Goal: Transaction & Acquisition: Purchase product/service

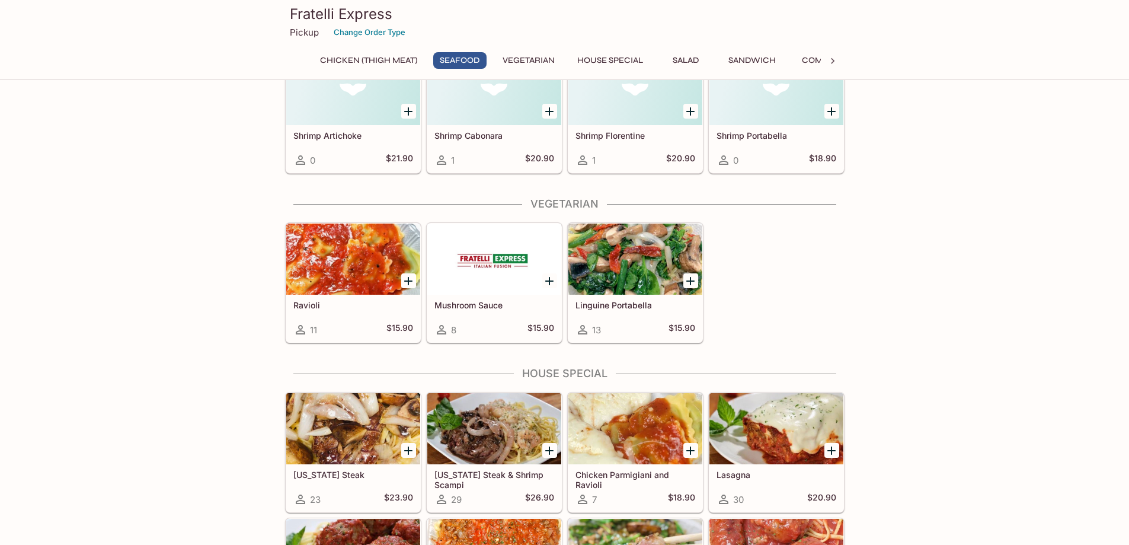
scroll to position [1007, 0]
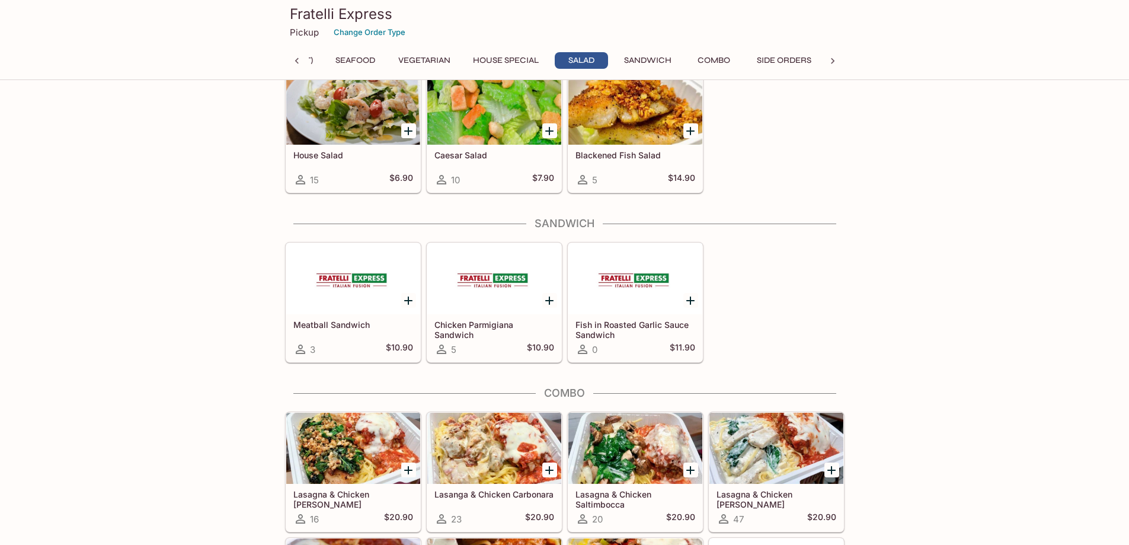
scroll to position [1778, 0]
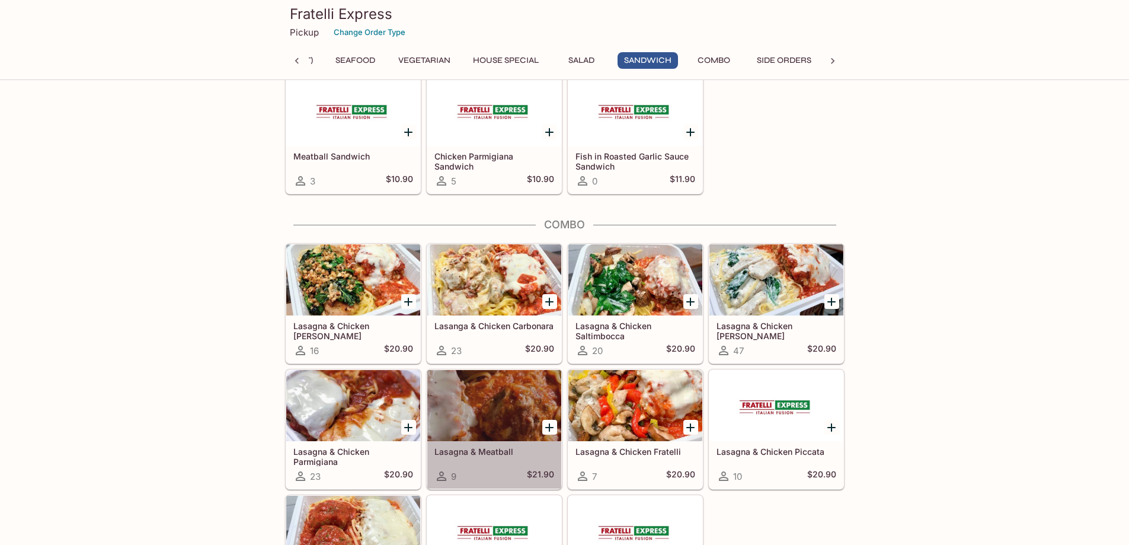
click at [481, 391] on div at bounding box center [494, 405] width 134 height 71
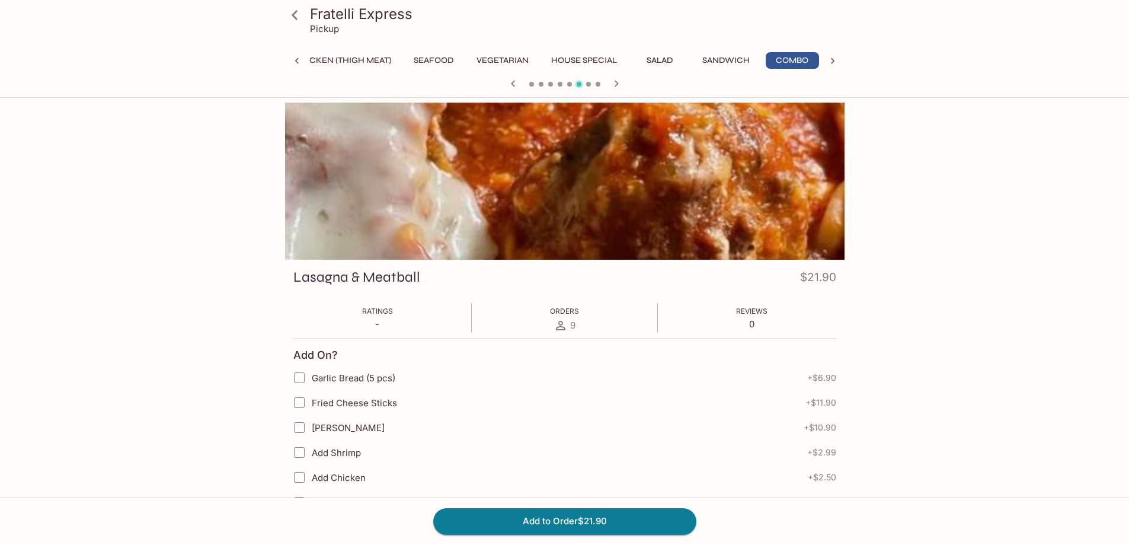
click at [629, 194] on div at bounding box center [564, 181] width 559 height 157
click at [619, 88] on icon "button" at bounding box center [616, 83] width 14 height 14
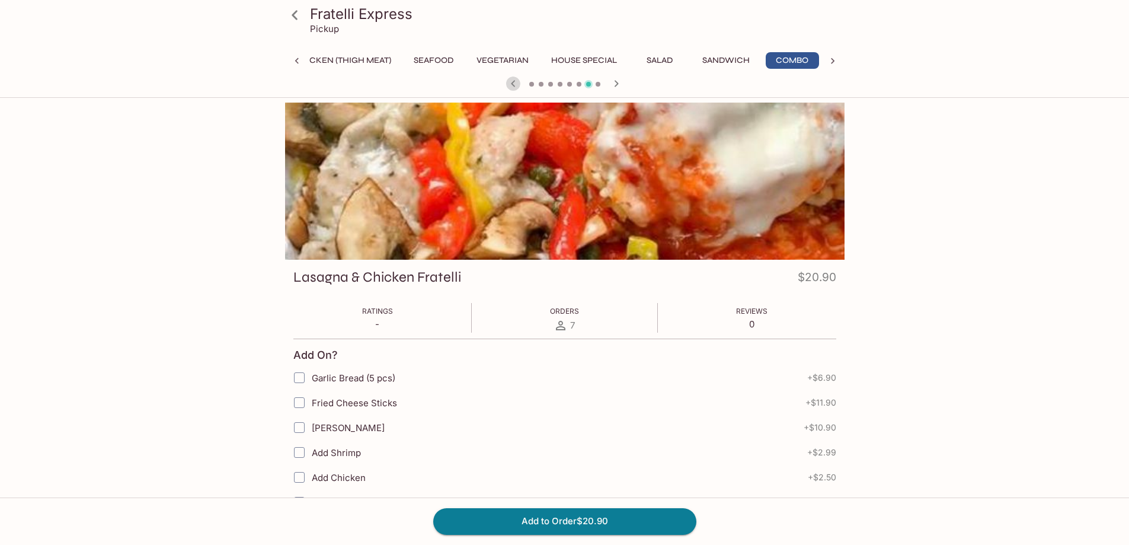
click at [509, 88] on icon "button" at bounding box center [513, 83] width 14 height 14
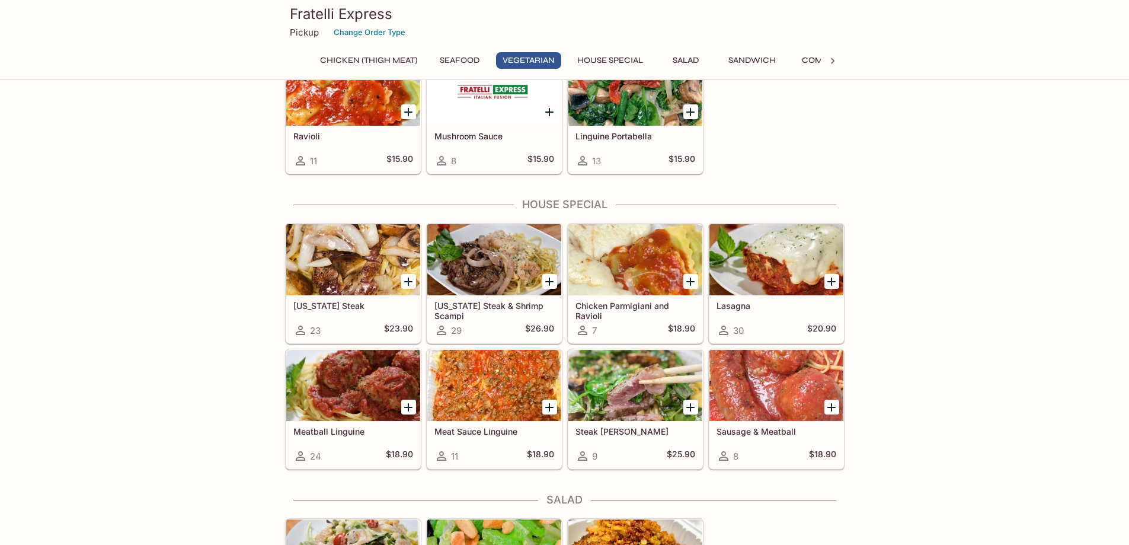
scroll to position [1185, 0]
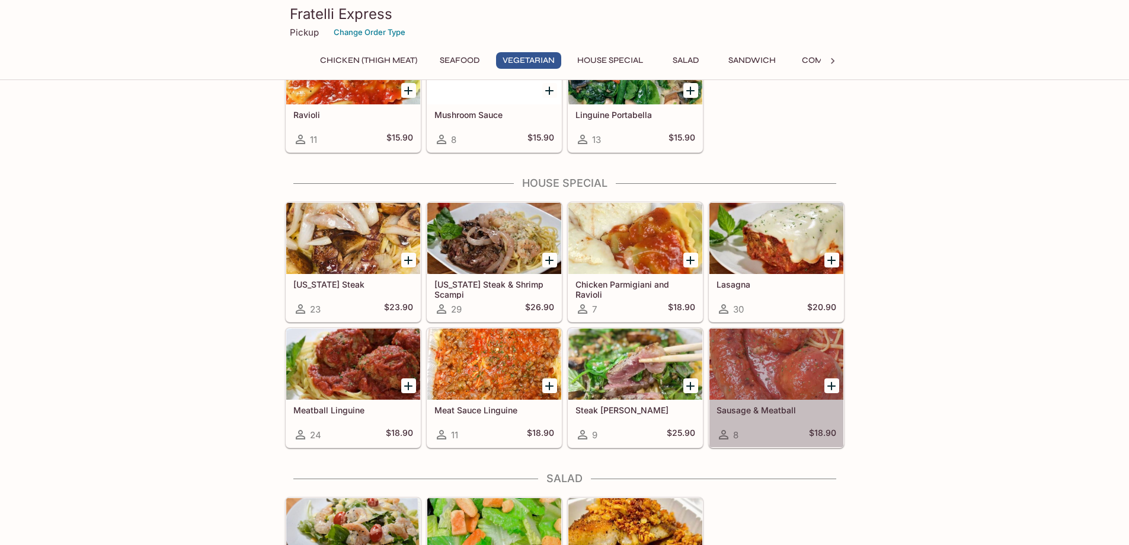
click at [769, 377] on div at bounding box center [776, 363] width 134 height 71
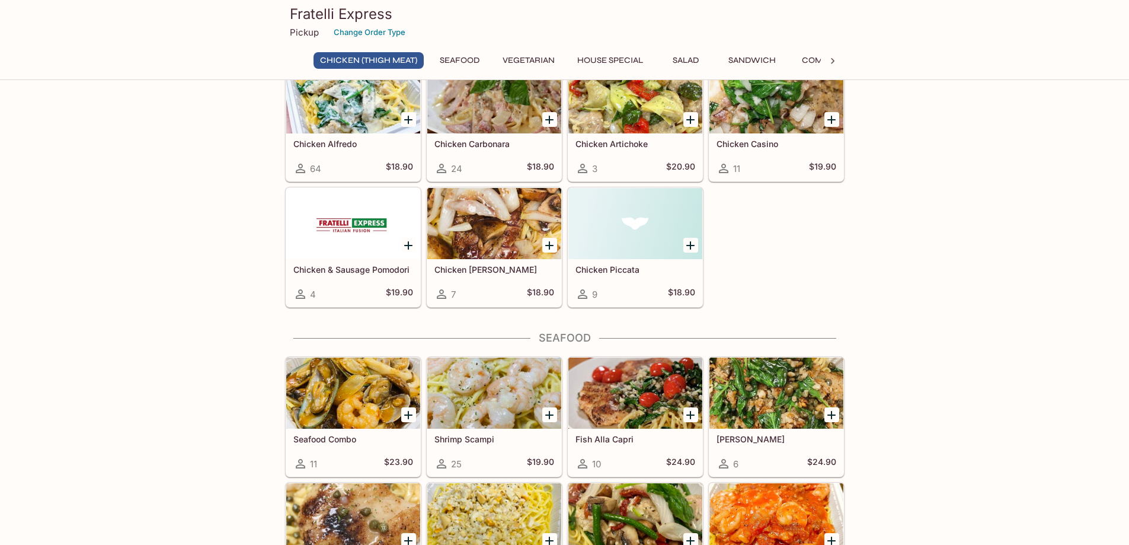
scroll to position [670, 0]
